Goal: Task Accomplishment & Management: Manage account settings

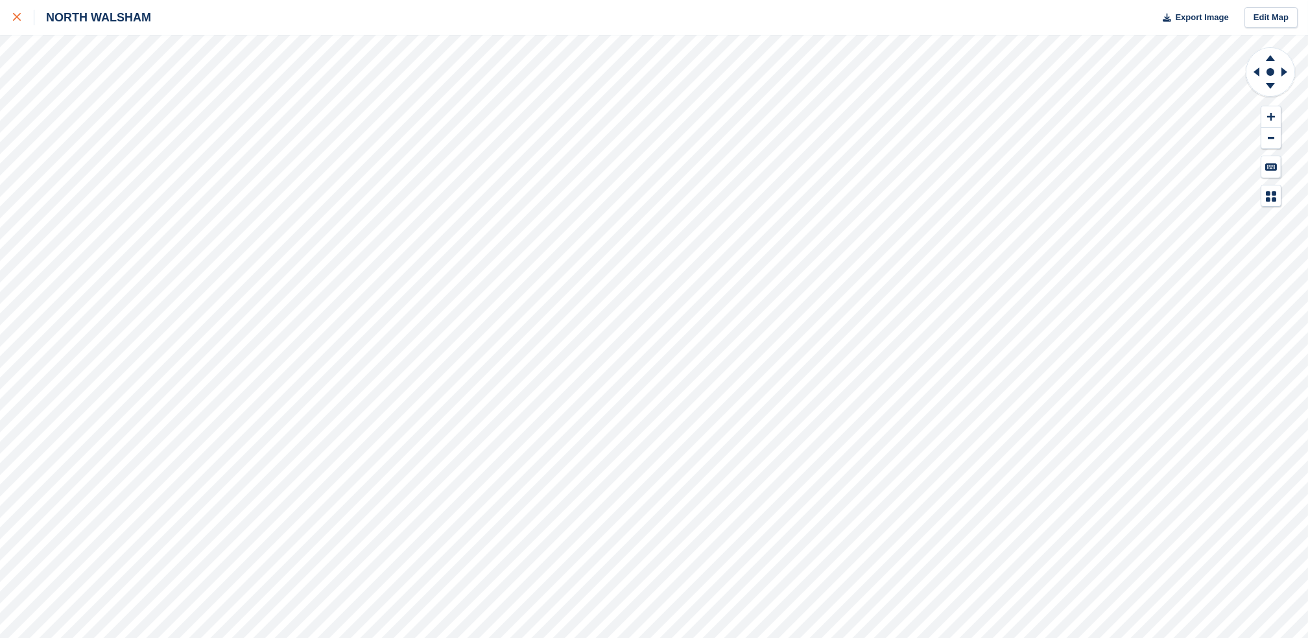
click at [16, 20] on icon at bounding box center [17, 17] width 8 height 8
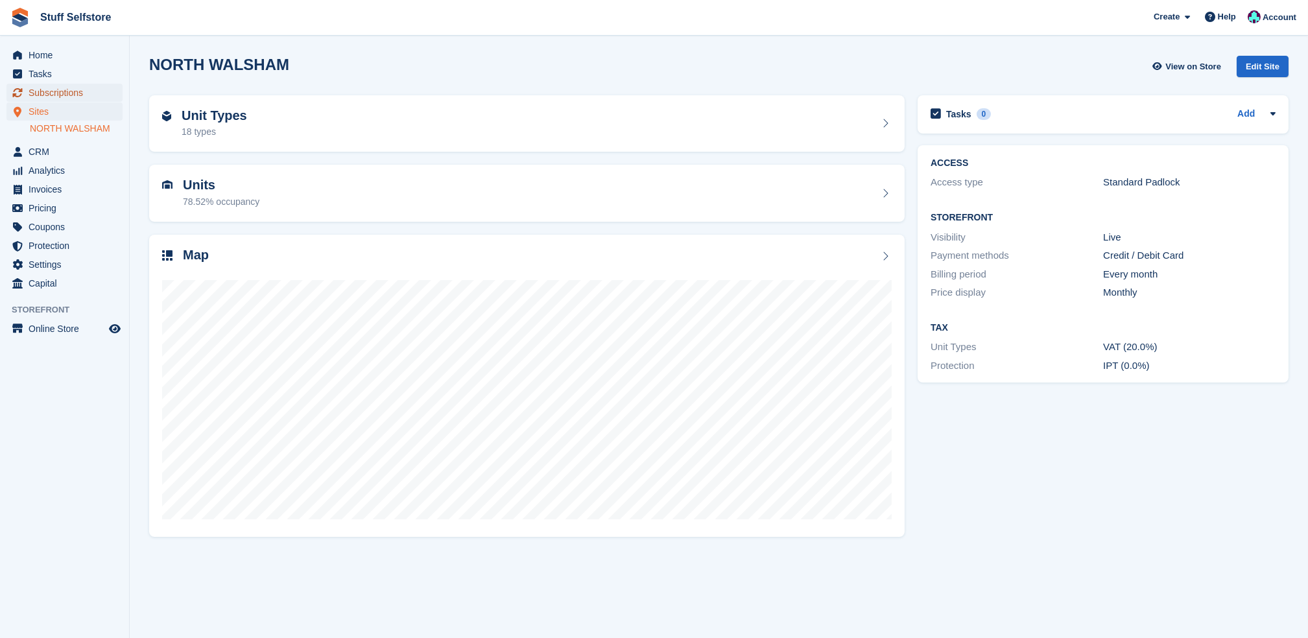
click at [57, 91] on span "Subscriptions" at bounding box center [68, 93] width 78 height 18
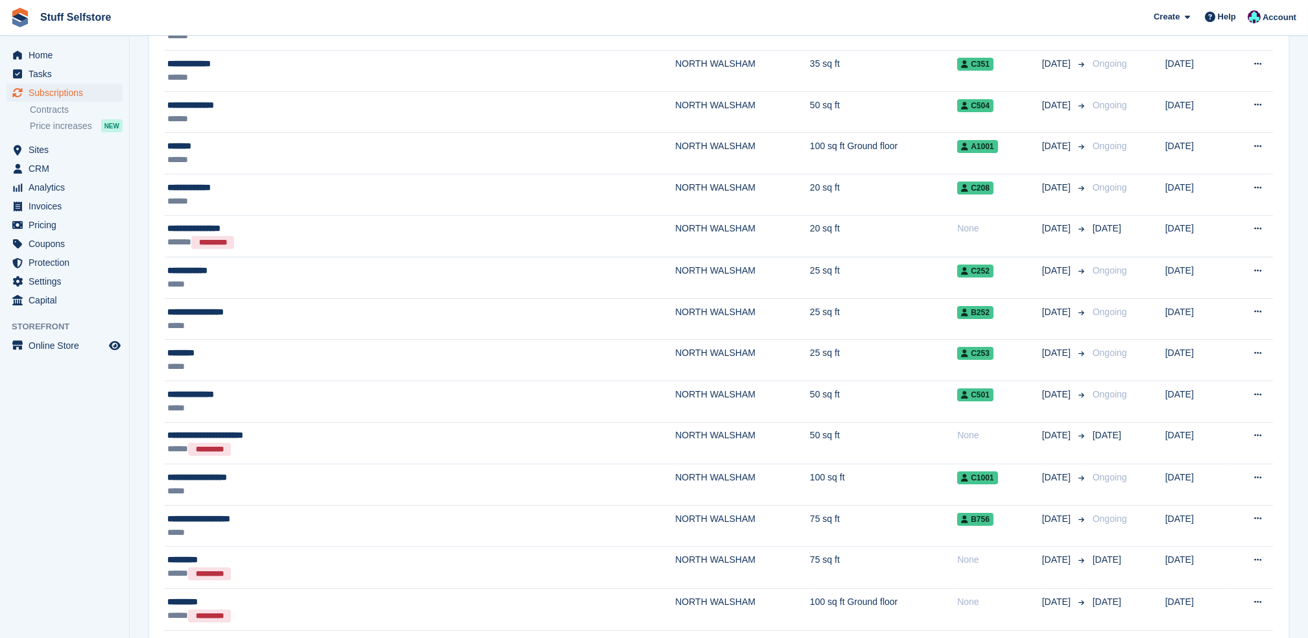
scroll to position [346, 0]
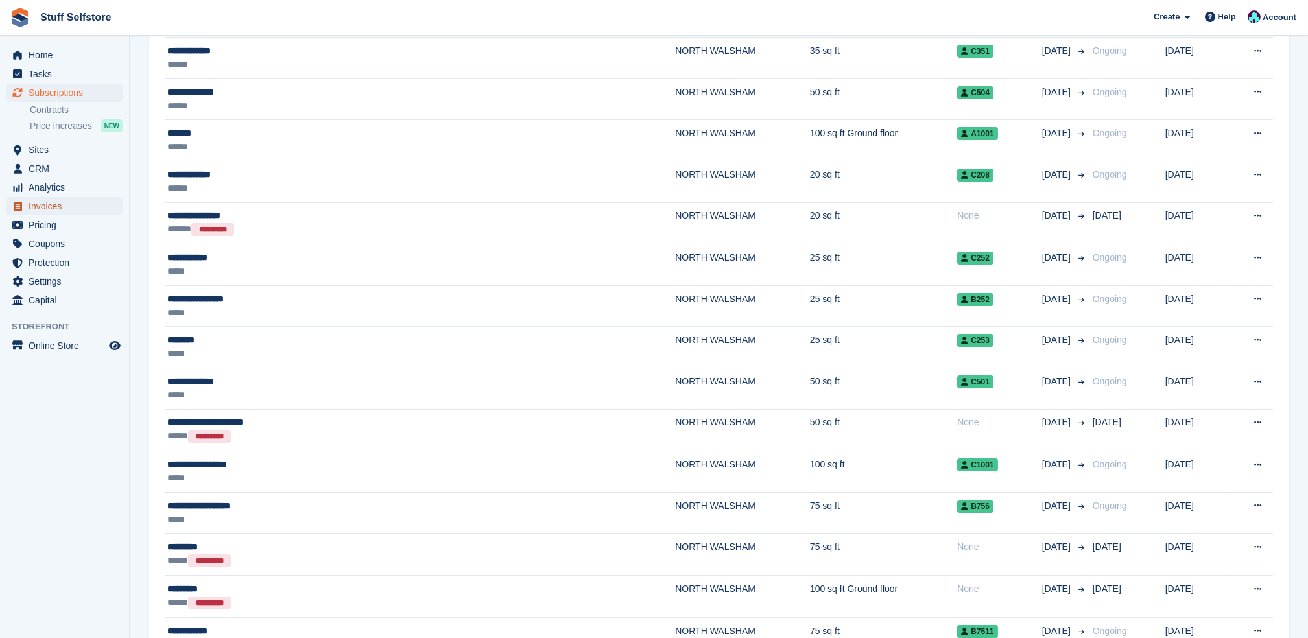
click at [76, 206] on span "Invoices" at bounding box center [68, 206] width 78 height 18
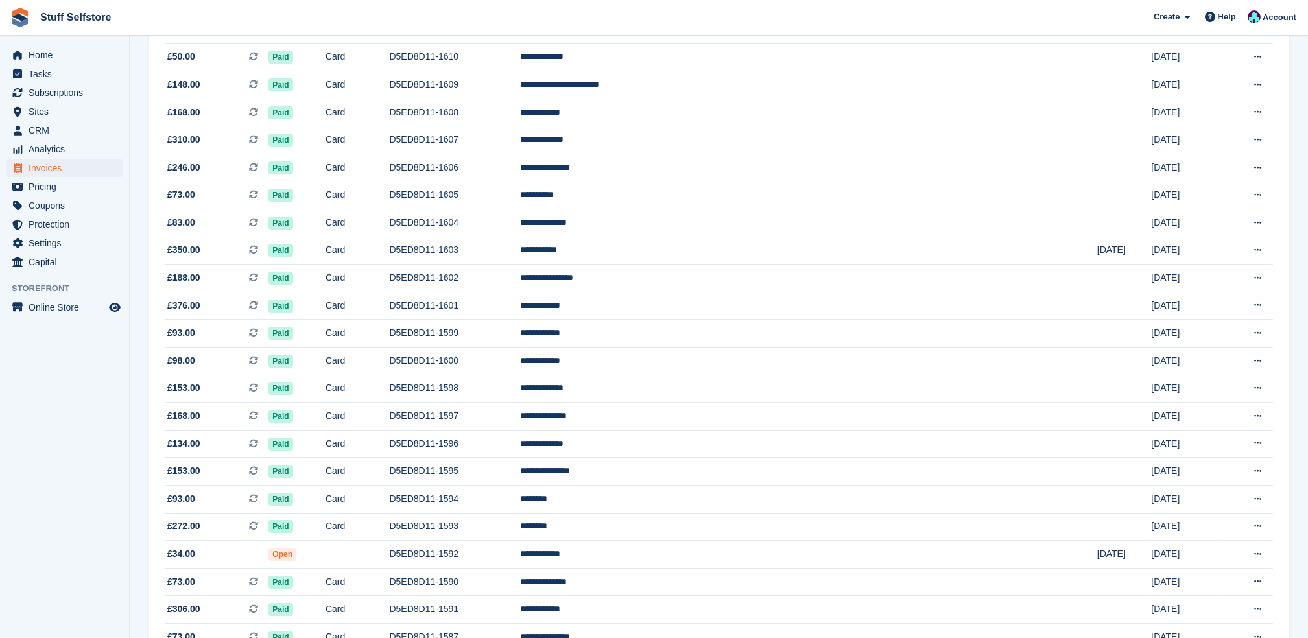
scroll to position [1065, 0]
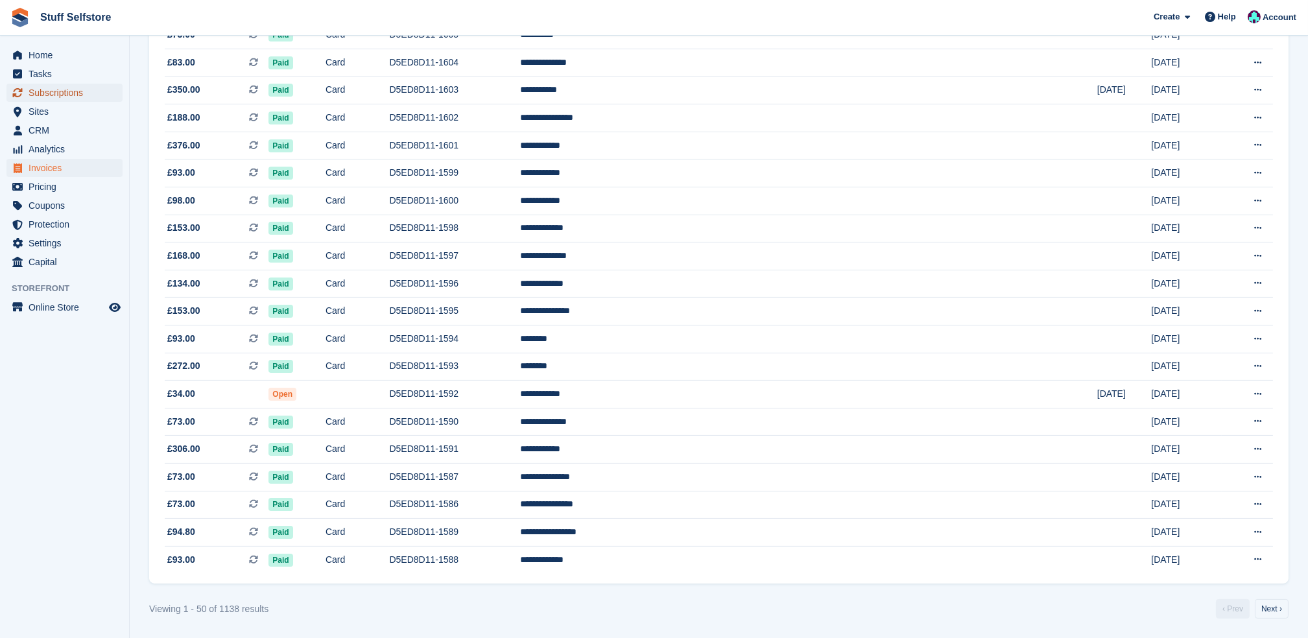
click at [64, 97] on span "Subscriptions" at bounding box center [68, 93] width 78 height 18
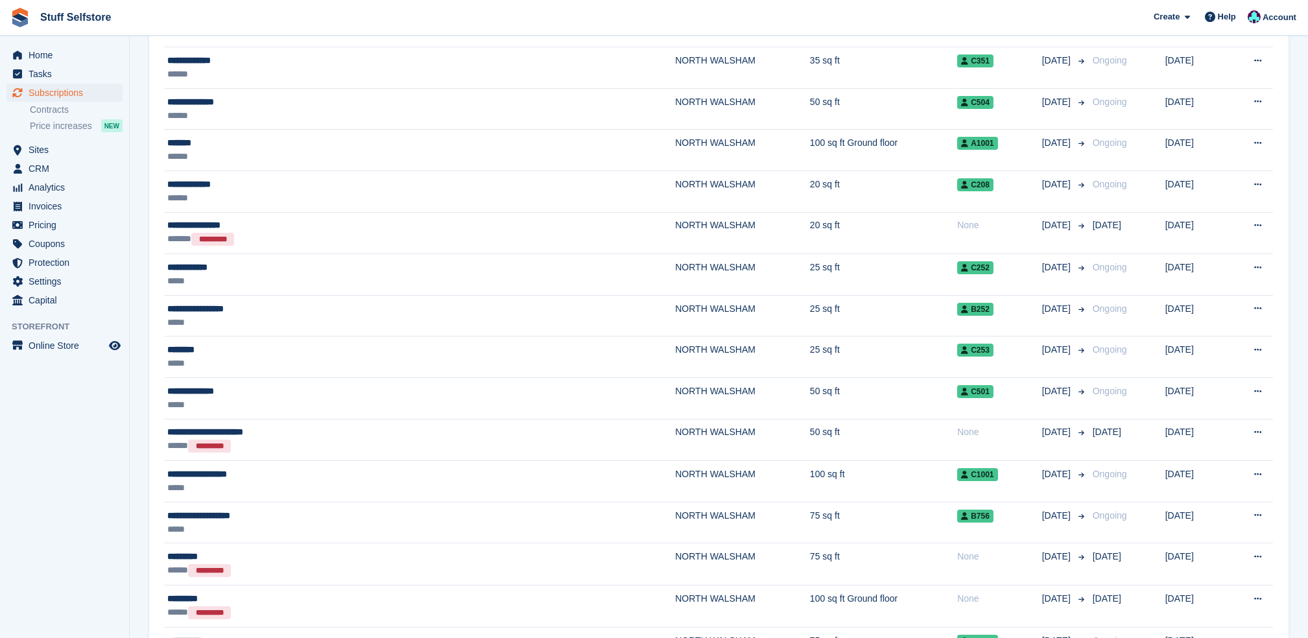
scroll to position [346, 0]
